Goal: Task Accomplishment & Management: Use online tool/utility

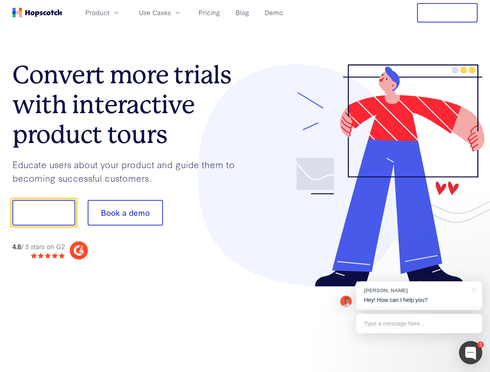
click at [245, 186] on div at bounding box center [361, 175] width 233 height 223
click at [109, 12] on span "Product" at bounding box center [97, 13] width 24 height 10
click at [171, 12] on span "Use Cases" at bounding box center [155, 13] width 32 height 10
click at [447, 13] on button "Free Trial" at bounding box center [447, 12] width 60 height 19
click at [43, 213] on button "Show me!" at bounding box center [43, 213] width 63 height 26
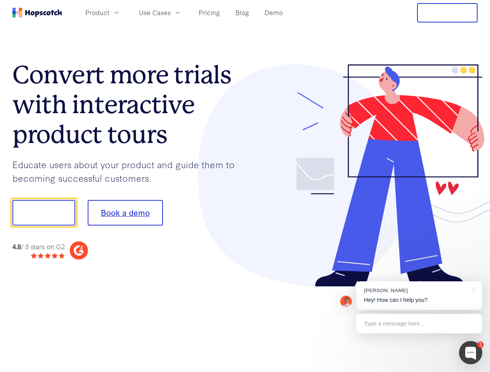
click at [125, 213] on button "Book a demo" at bounding box center [125, 213] width 75 height 26
click at [470, 353] on div at bounding box center [470, 352] width 23 height 23
click at [419, 296] on div "[PERSON_NAME] Hey! How can I help you?" at bounding box center [419, 295] width 126 height 29
click at [472, 289] on div at bounding box center [471, 289] width 19 height 16
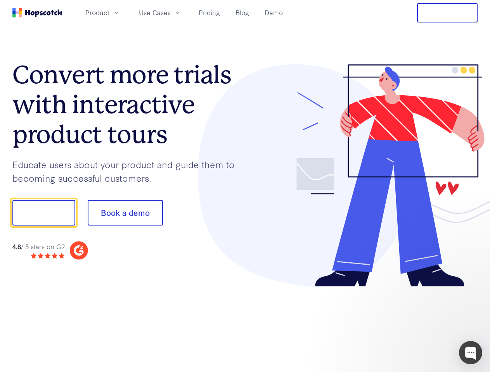
click at [419, 324] on div at bounding box center [408, 212] width 145 height 259
